Goal: Navigation & Orientation: Find specific page/section

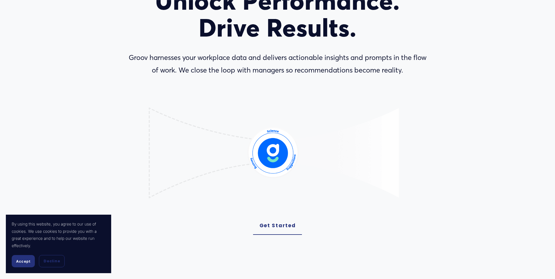
scroll to position [88, 0]
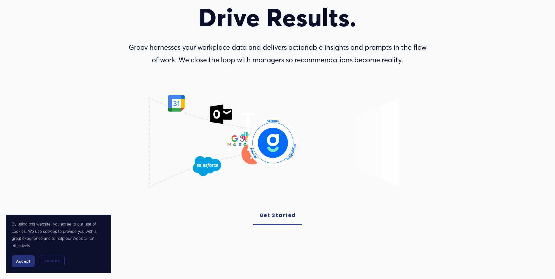
click at [286, 216] on link "Get Started" at bounding box center [277, 216] width 49 height 18
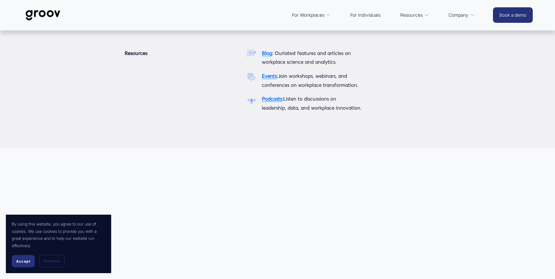
click at [411, 14] on span "Resources" at bounding box center [411, 15] width 23 height 8
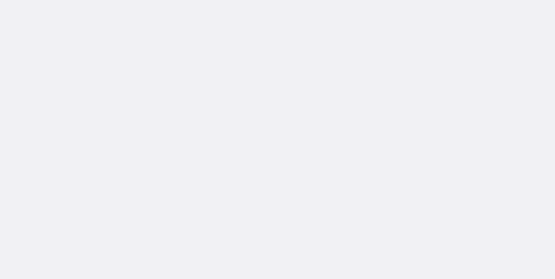
scroll to position [88, 0]
